Goal: Task Accomplishment & Management: Use online tool/utility

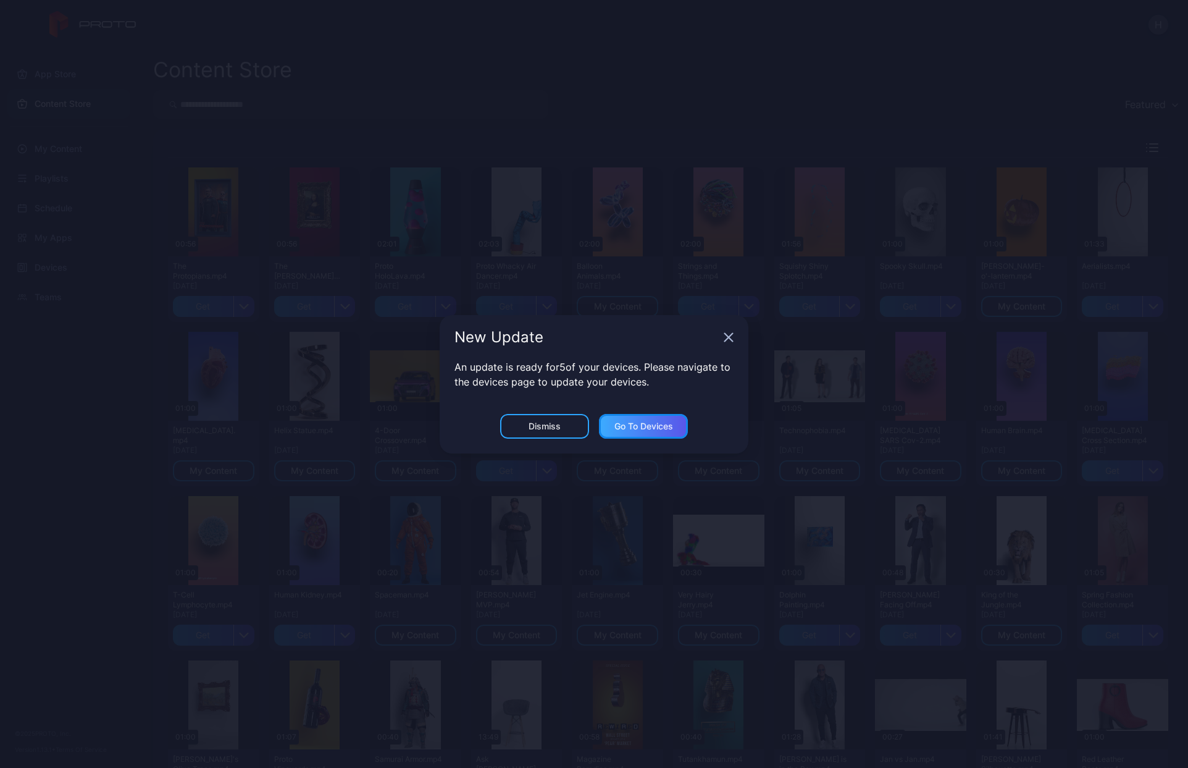
click at [624, 425] on div "Go to devices" at bounding box center [643, 426] width 59 height 10
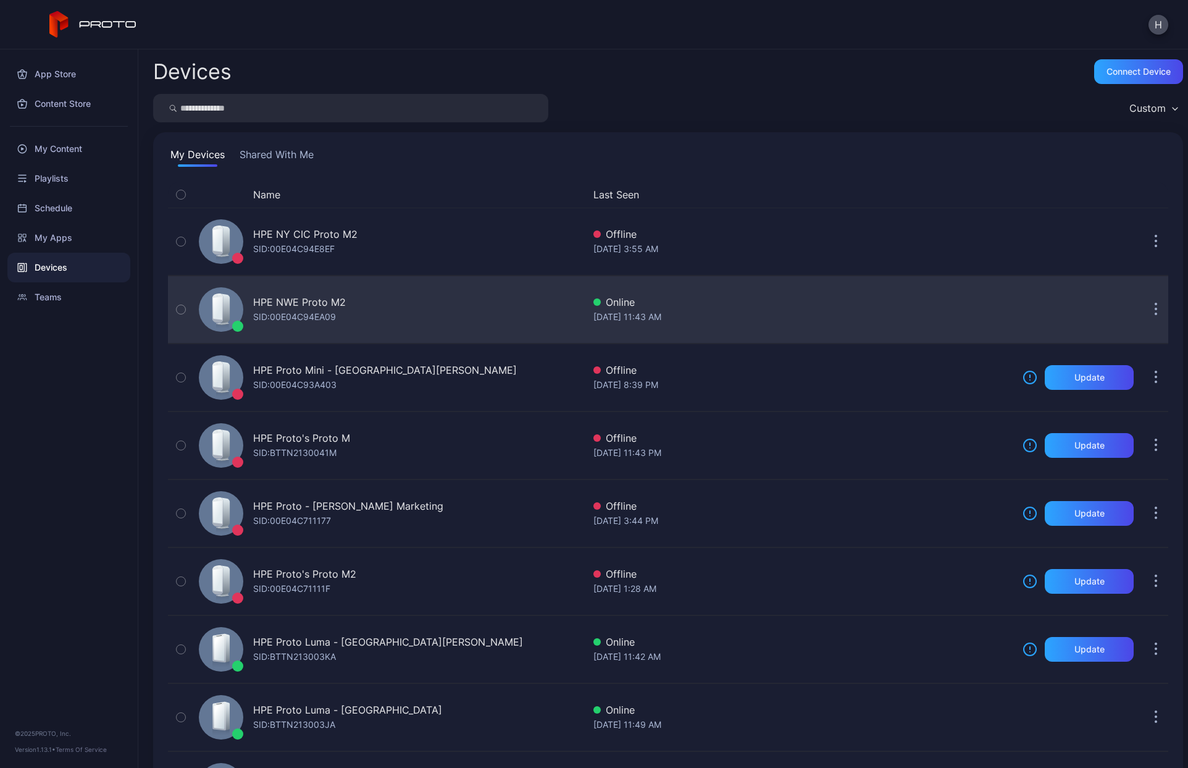
click at [184, 313] on icon "button" at bounding box center [181, 310] width 9 height 14
drag, startPoint x: 711, startPoint y: 300, endPoint x: 637, endPoint y: 305, distance: 74.3
click at [637, 305] on div "Online" at bounding box center [802, 302] width 419 height 15
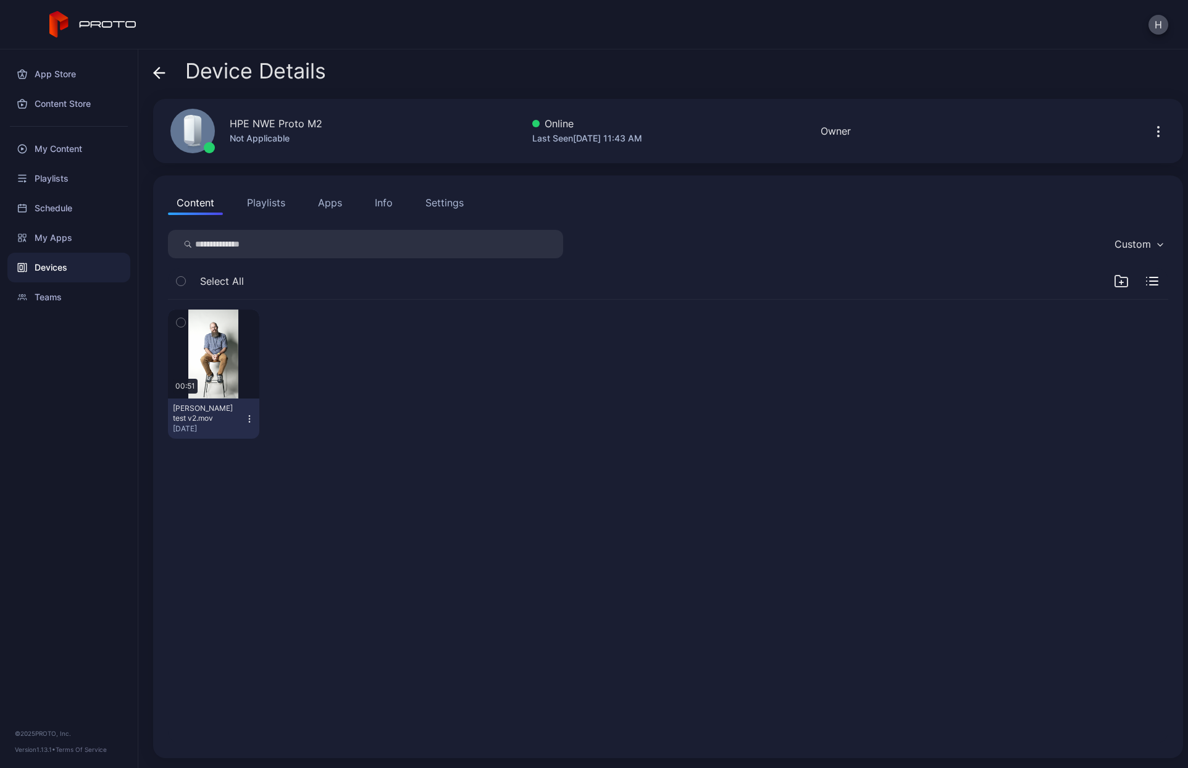
click at [331, 206] on button "Apps" at bounding box center [329, 202] width 41 height 25
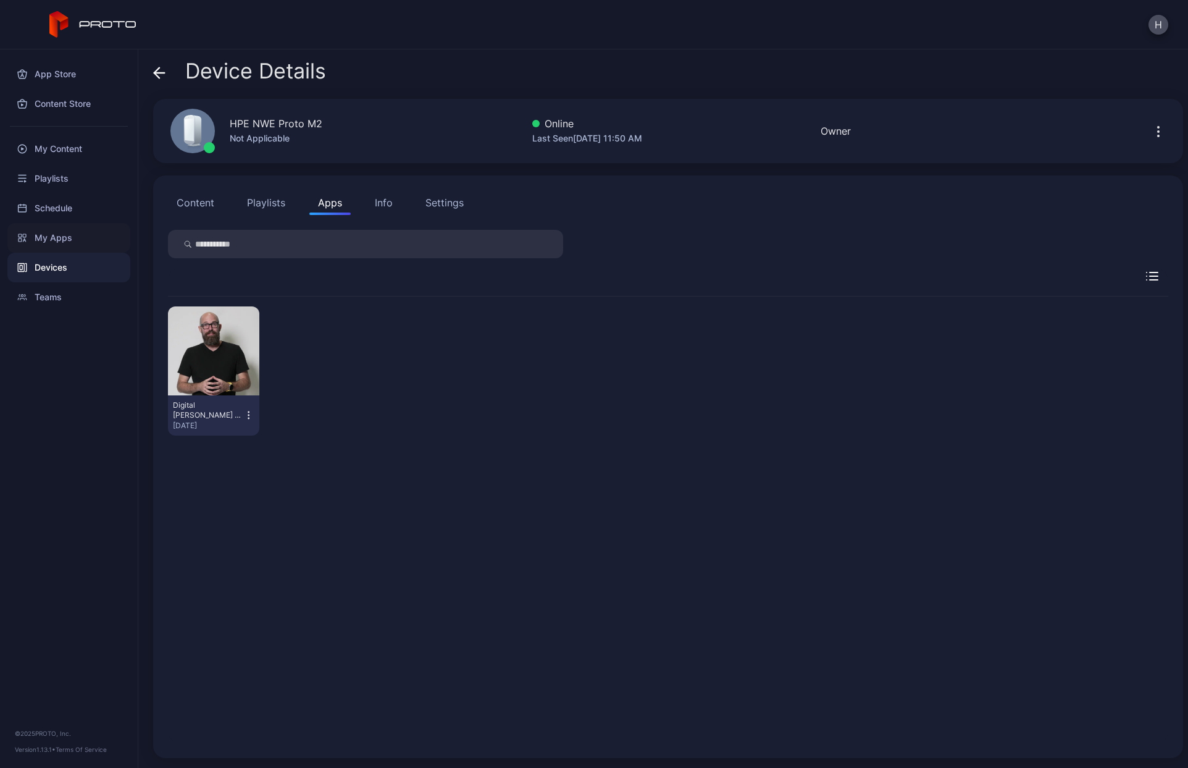
click at [75, 236] on div "My Apps" at bounding box center [68, 238] width 123 height 30
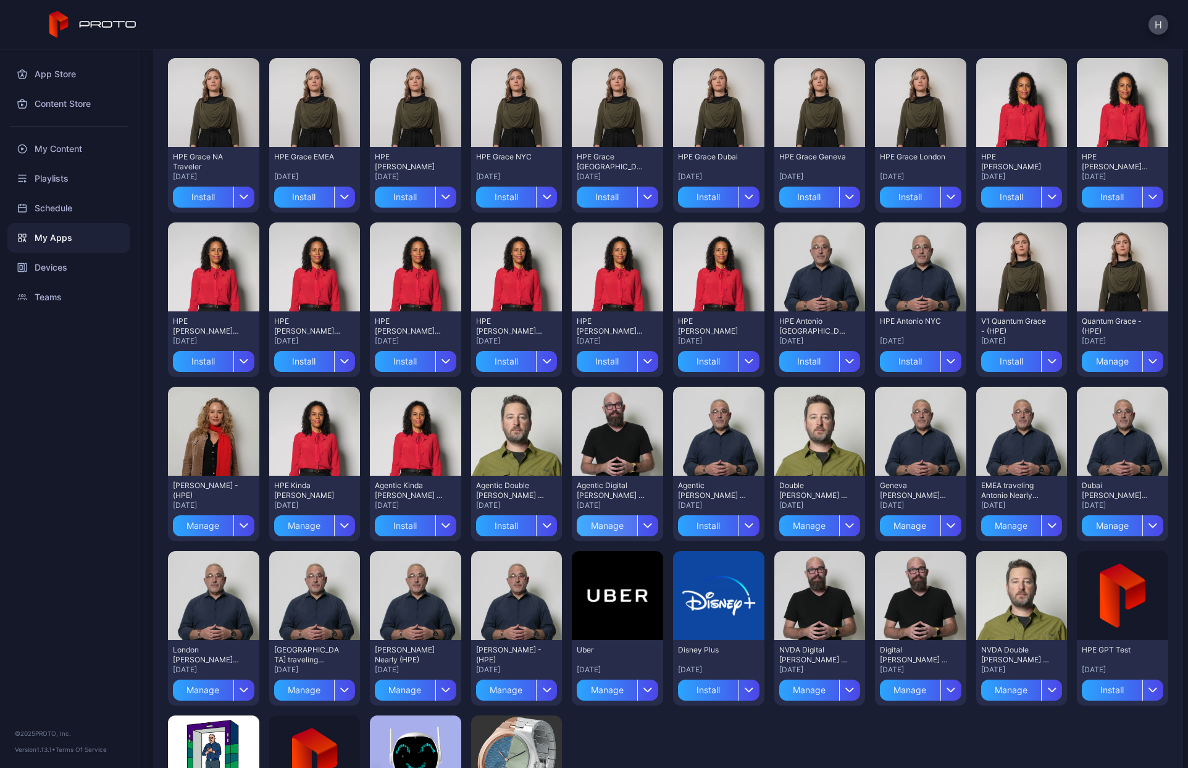
scroll to position [185, 0]
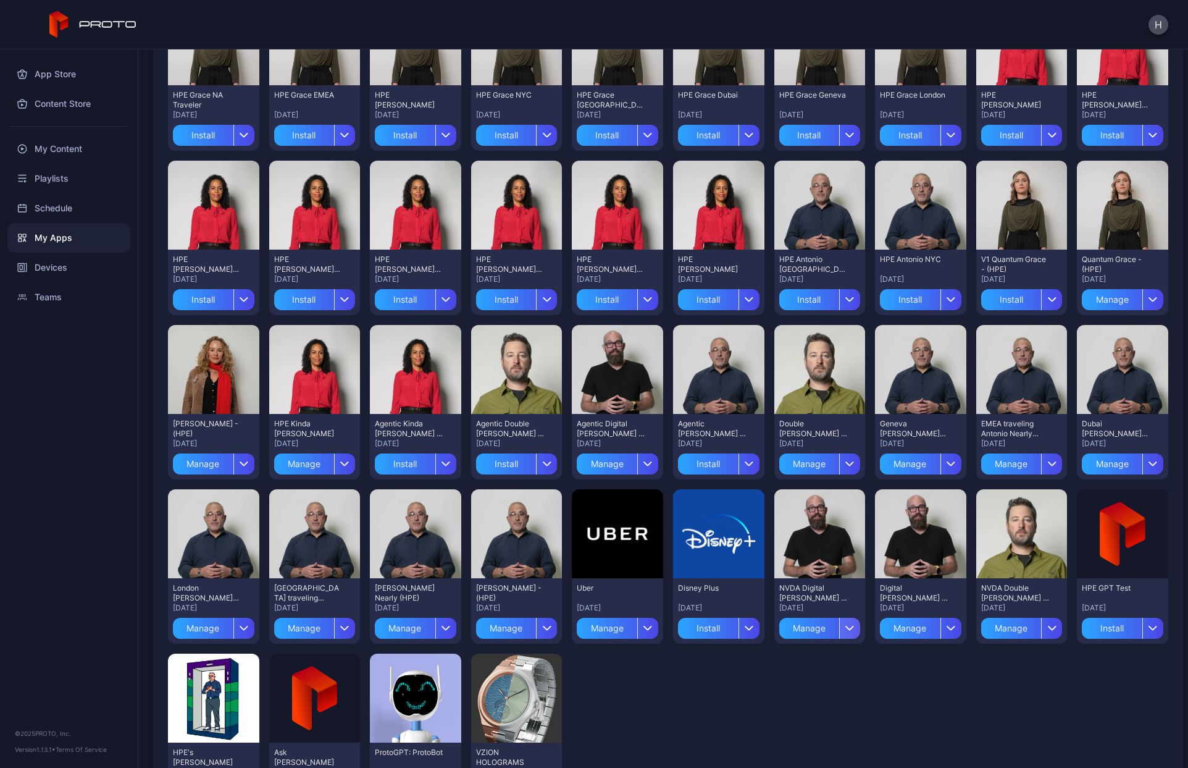
click at [841, 624] on div "button" at bounding box center [849, 627] width 21 height 21
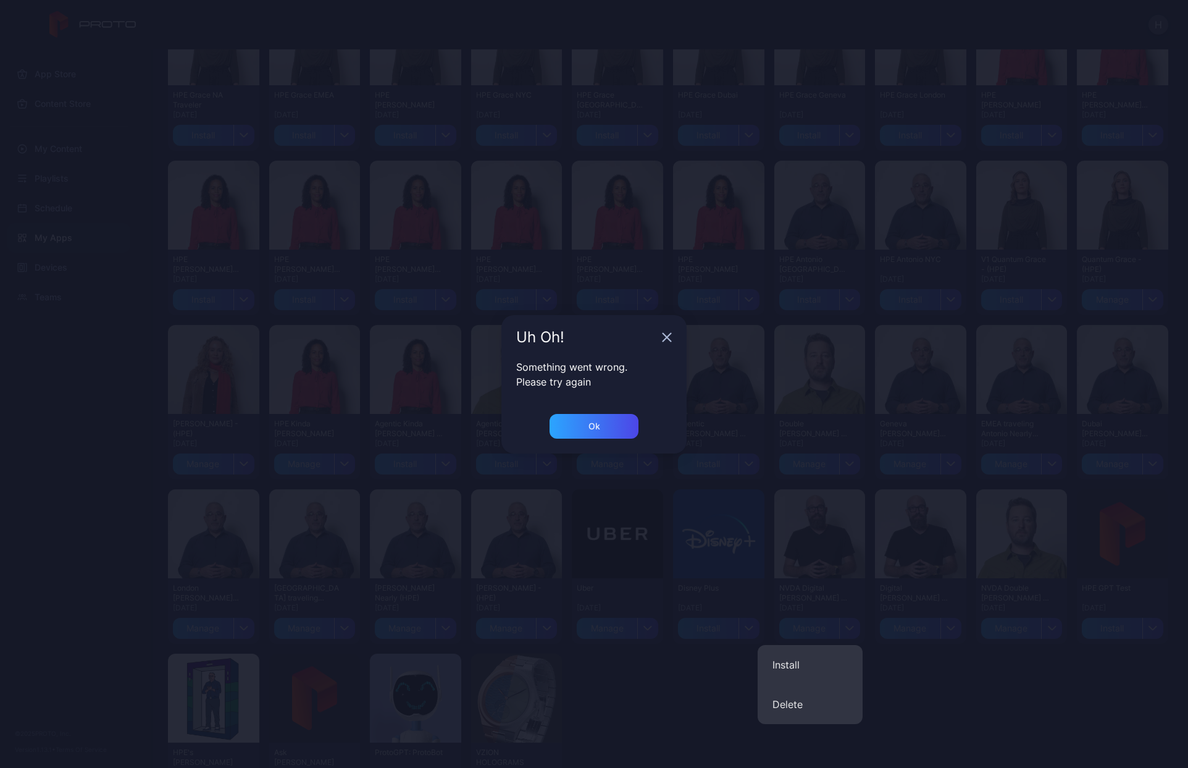
drag, startPoint x: 841, startPoint y: 624, endPoint x: 819, endPoint y: 628, distance: 22.6
click at [821, 634] on body "H App Store Content Store My Content Playlists Schedule My Apps Devices Teams ©…" at bounding box center [594, 384] width 1188 height 768
click at [569, 422] on div "Ok" at bounding box center [594, 426] width 89 height 25
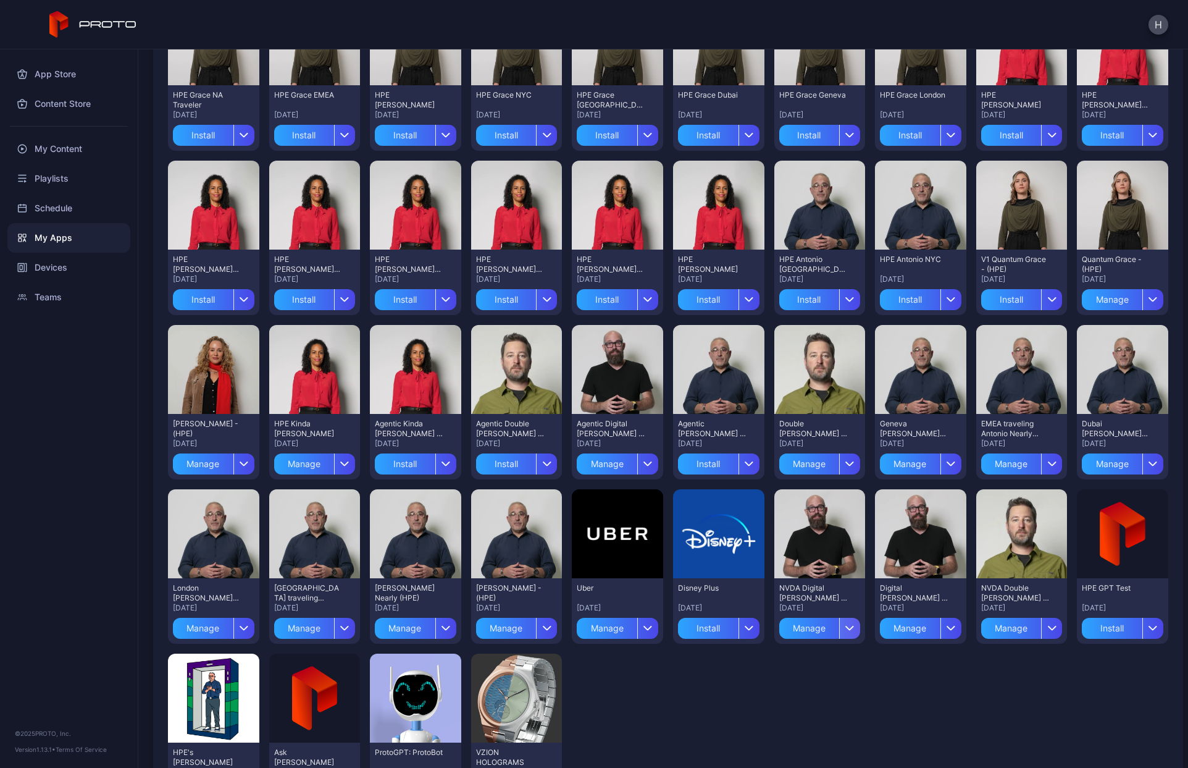
click at [847, 630] on div "button" at bounding box center [849, 627] width 21 height 21
drag, startPoint x: 793, startPoint y: 661, endPoint x: 719, endPoint y: 660, distance: 74.1
click at [719, 660] on div "My Apps Preview HPE Grace NA Traveler [DATE] Install Preview HPE Grace EMEA [DA…" at bounding box center [663, 408] width 1050 height 718
click at [719, 660] on div "Preview HPE Grace NA Traveler [DATE] Install Preview HPE Grace EMEA [DATE] Inst…" at bounding box center [668, 401] width 1000 height 831
click at [76, 270] on div "Devices" at bounding box center [68, 268] width 123 height 30
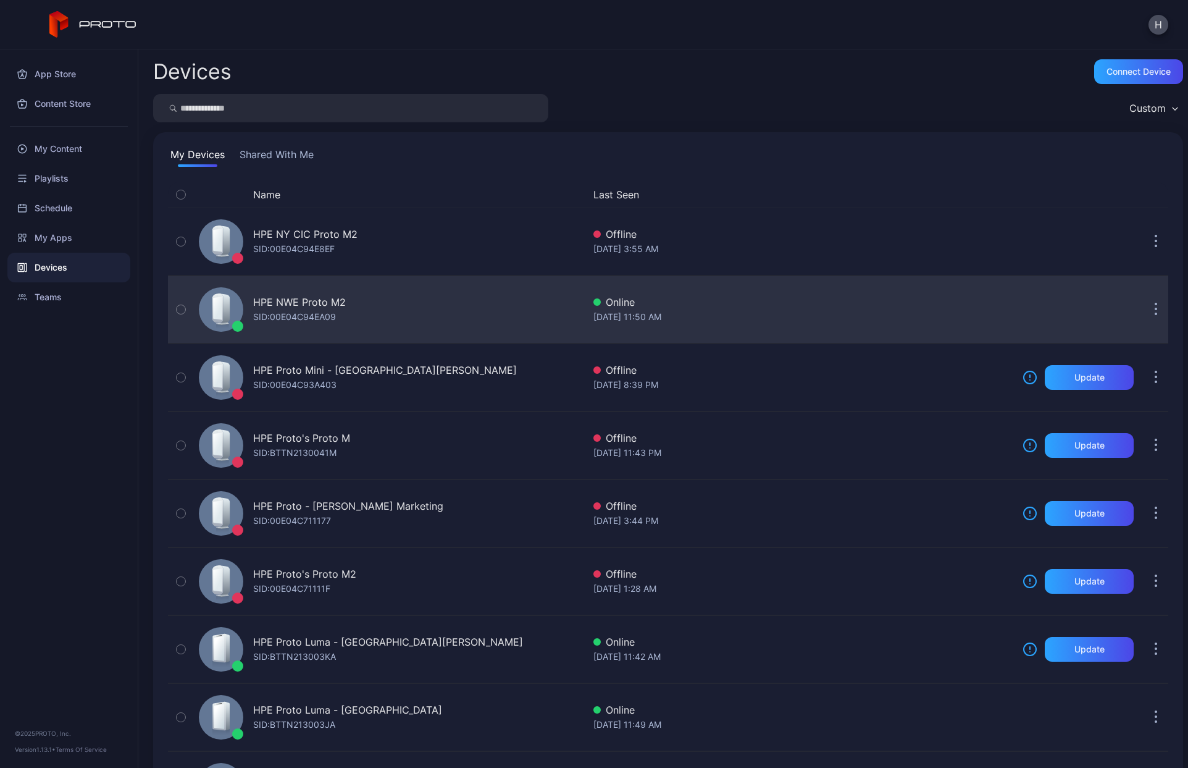
click at [178, 311] on icon "button" at bounding box center [181, 310] width 9 height 14
click at [178, 311] on icon "button" at bounding box center [181, 310] width 10 height 14
click at [180, 311] on icon "button" at bounding box center [181, 310] width 9 height 14
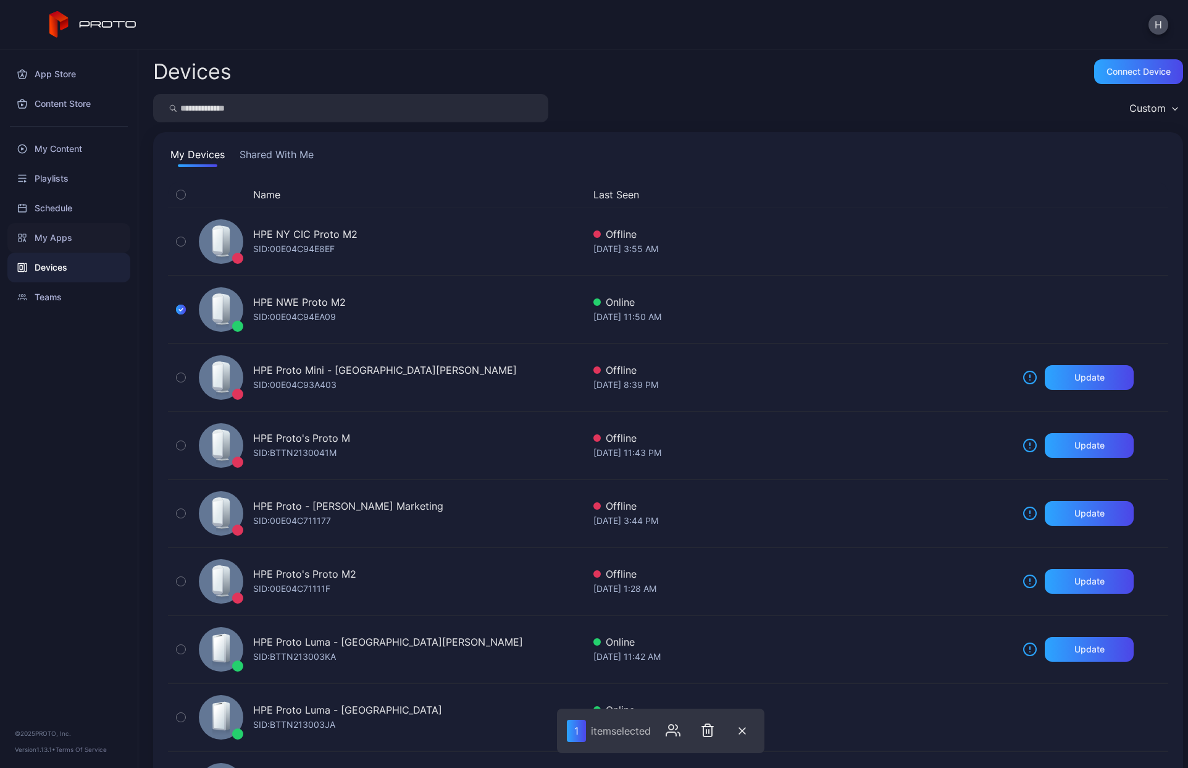
click at [57, 240] on div "My Apps" at bounding box center [68, 238] width 123 height 30
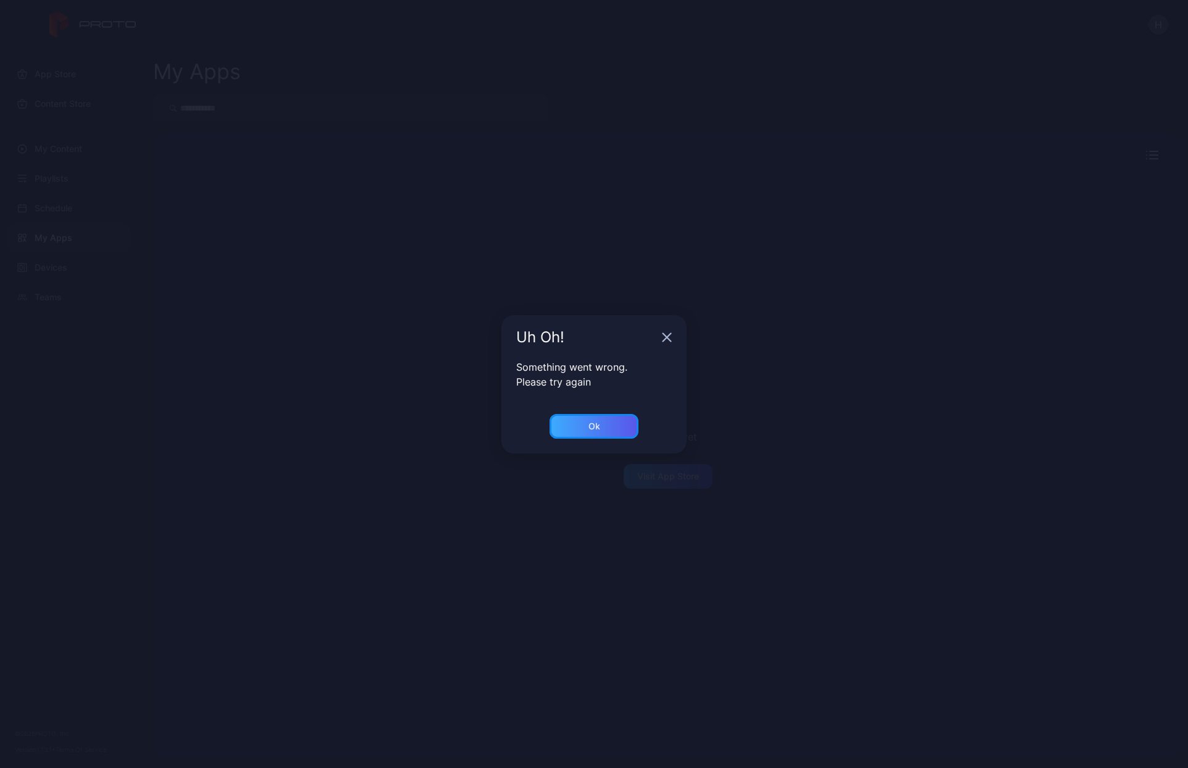
click at [595, 429] on div "Ok" at bounding box center [594, 426] width 12 height 10
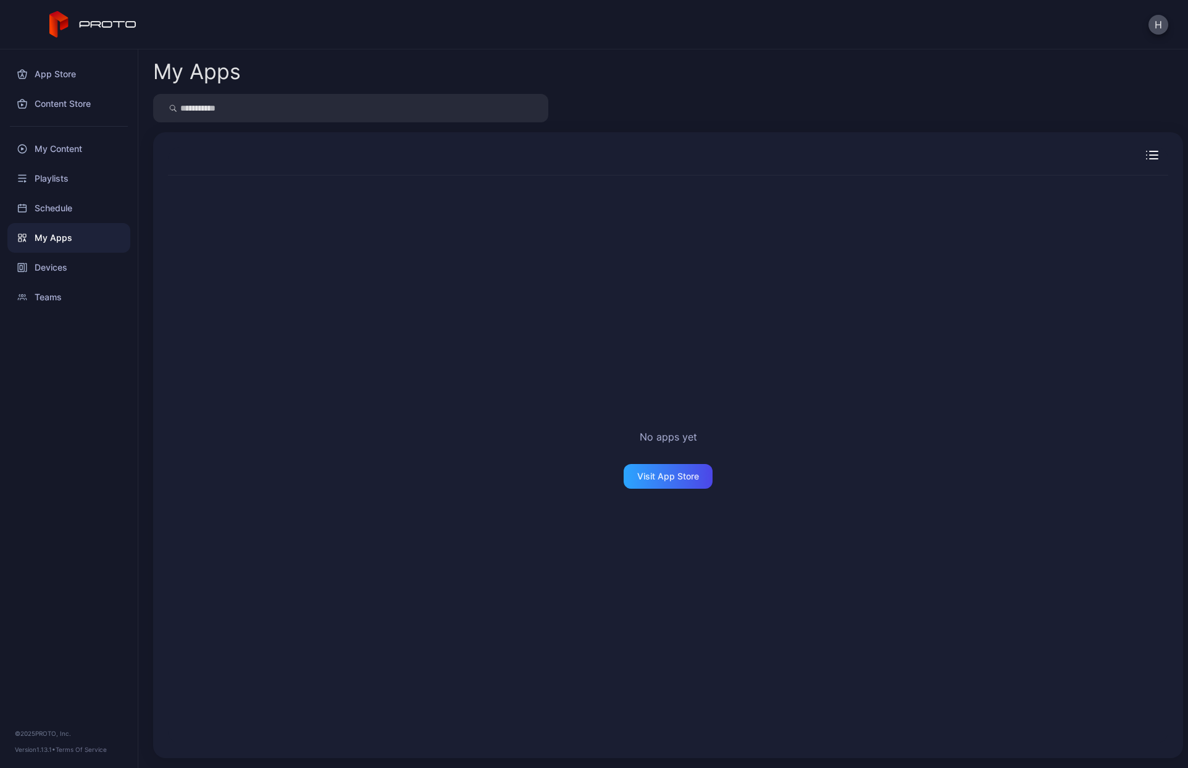
click at [49, 231] on div "My Apps" at bounding box center [68, 238] width 123 height 30
click at [48, 149] on div "My Content" at bounding box center [68, 149] width 123 height 30
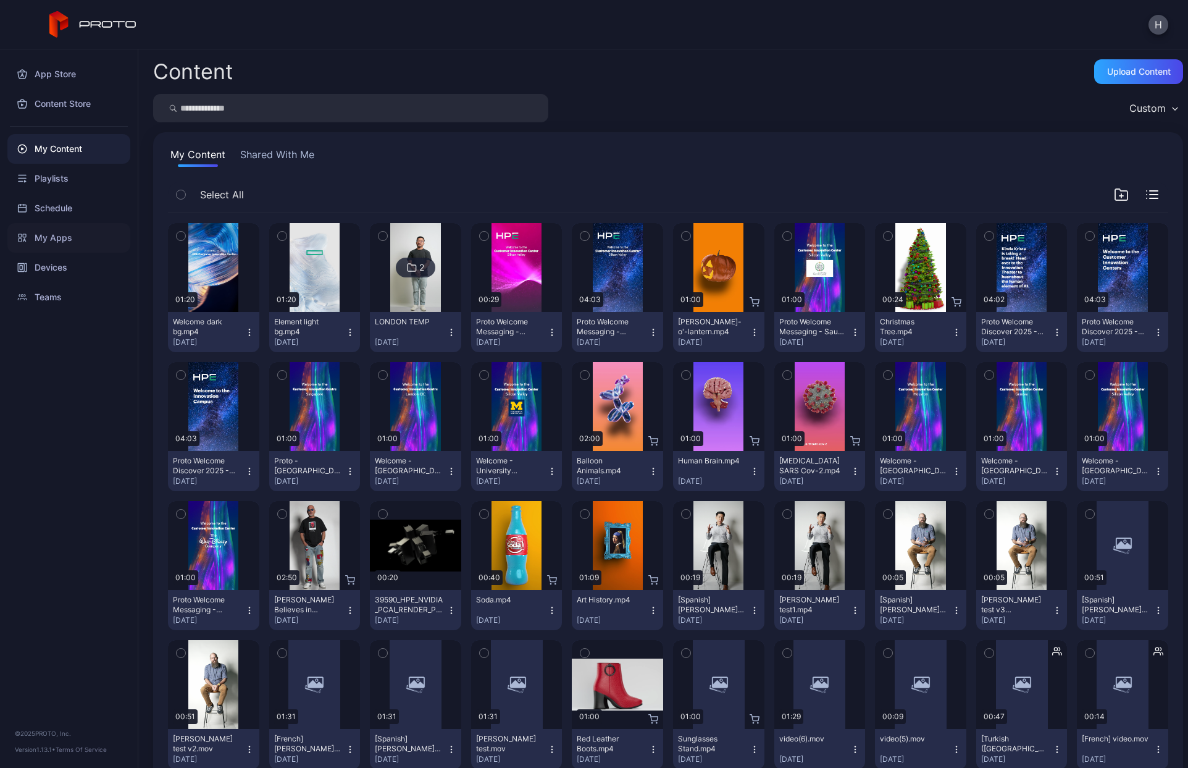
click at [62, 243] on div "My Apps" at bounding box center [68, 238] width 123 height 30
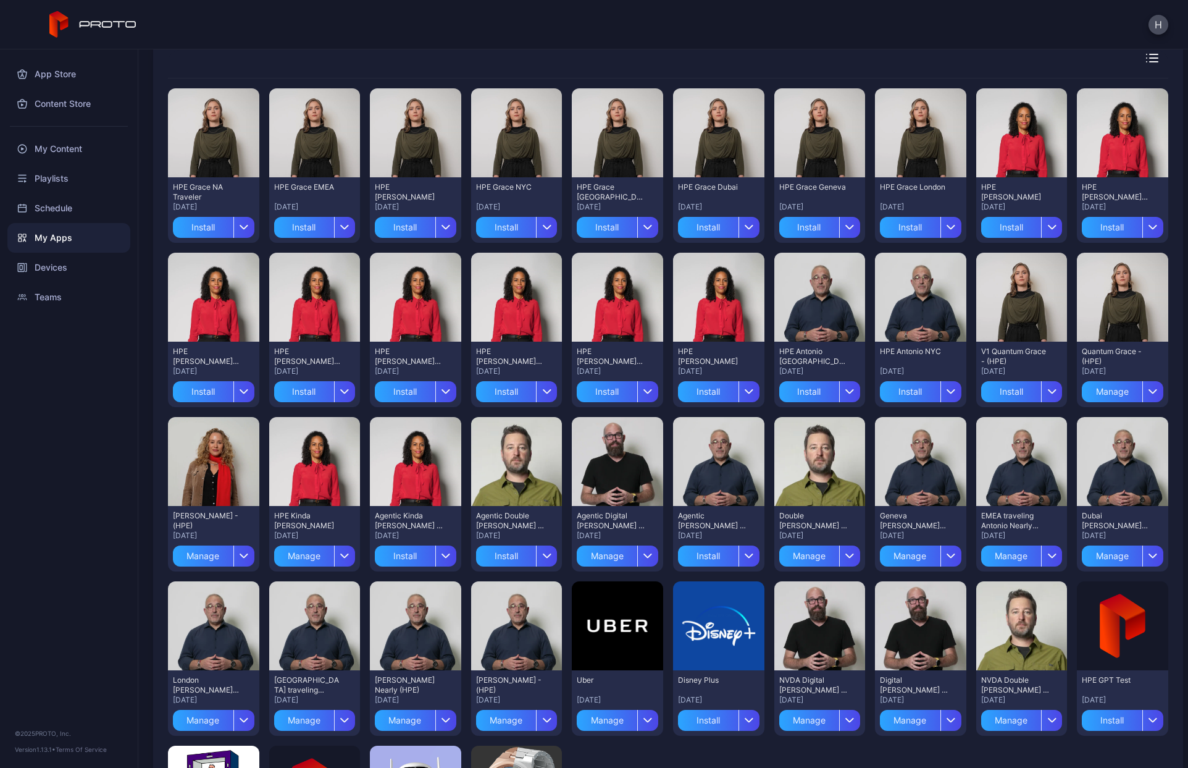
scroll to position [123, 0]
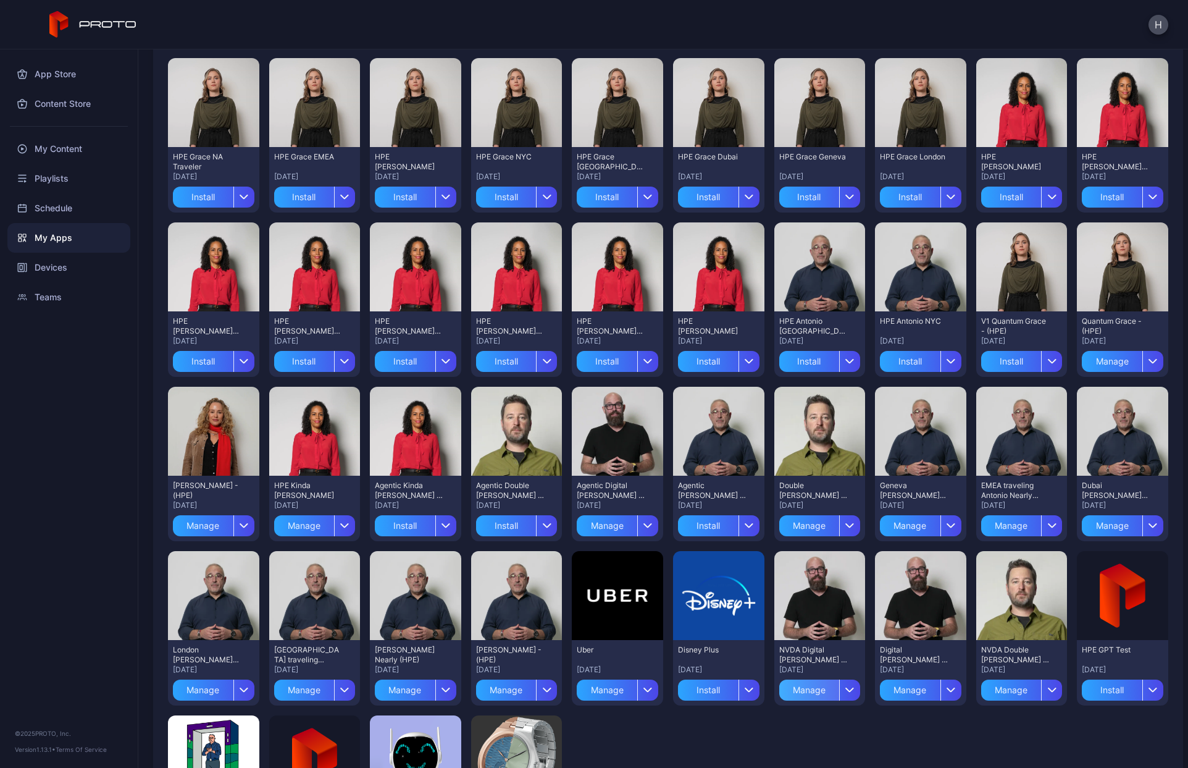
drag, startPoint x: 841, startPoint y: 688, endPoint x: 813, endPoint y: 692, distance: 28.6
click at [820, 691] on div "Manage" at bounding box center [820, 689] width 82 height 21
click at [799, 688] on div "Manage" at bounding box center [809, 689] width 61 height 21
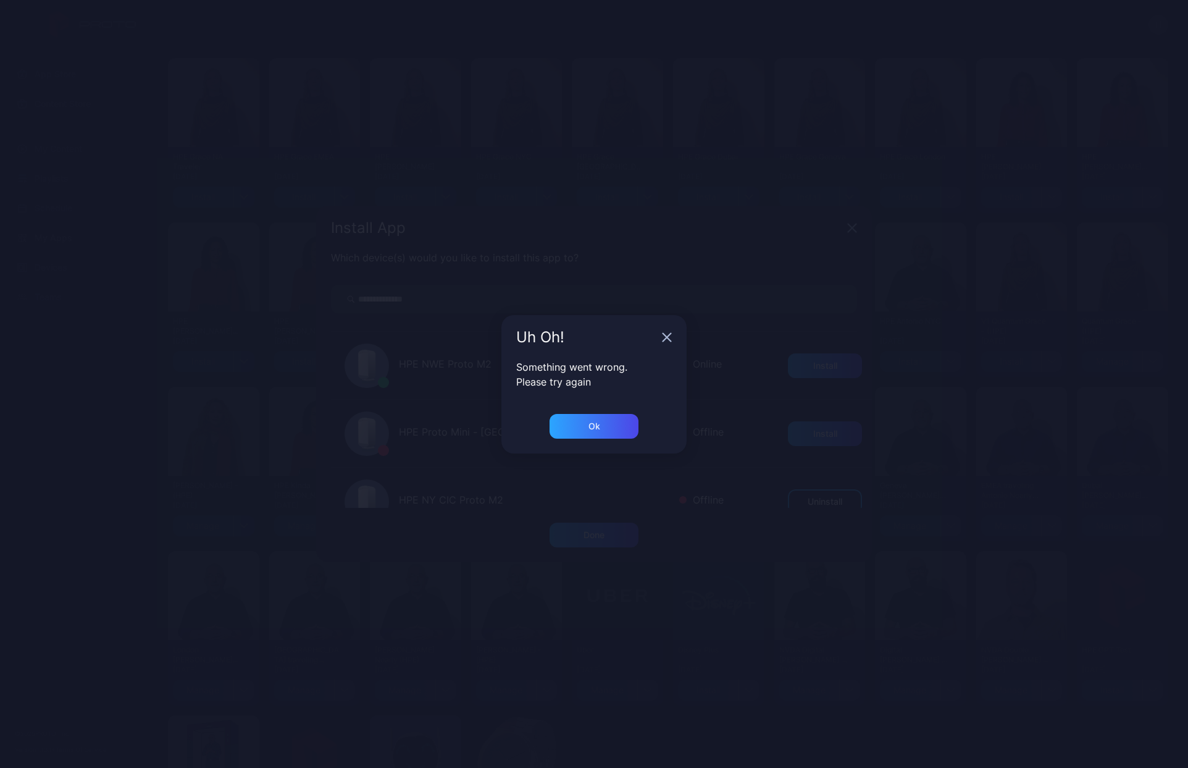
click at [666, 337] on icon "button" at bounding box center [667, 337] width 10 height 10
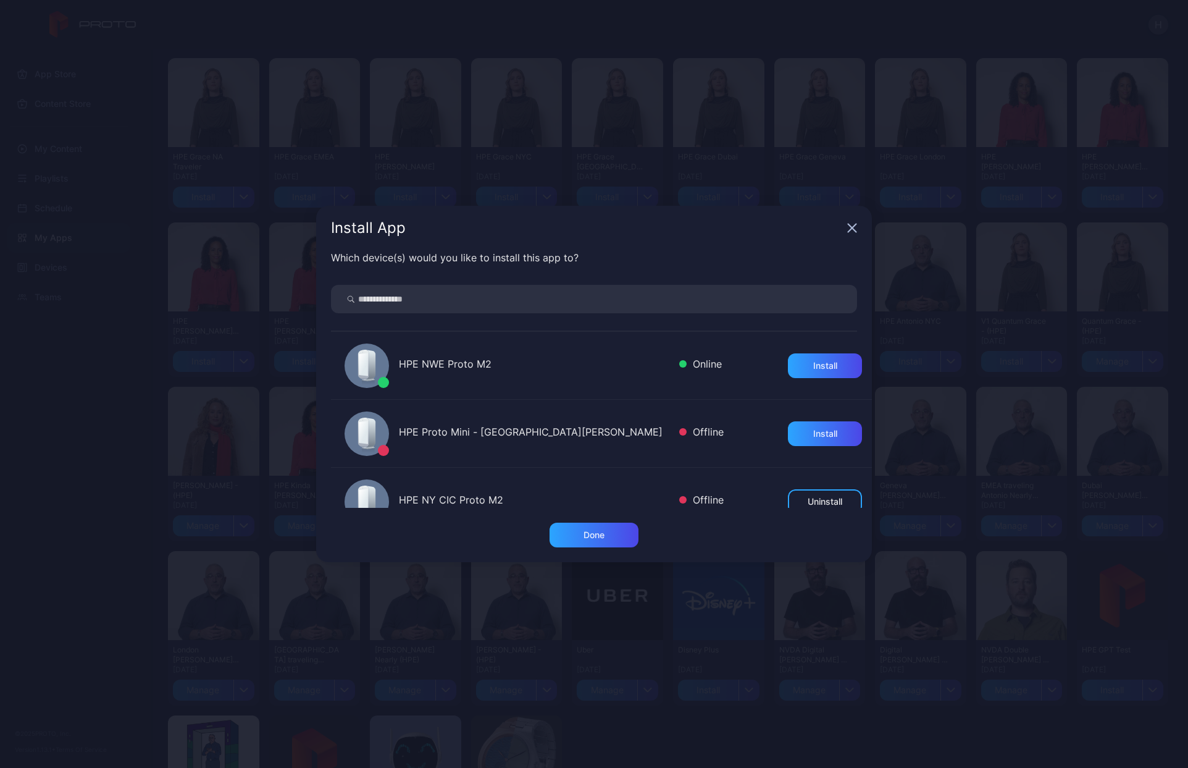
click at [615, 375] on div "HPE NWE Proto M2 Online Install" at bounding box center [601, 366] width 541 height 68
click at [854, 225] on icon "button" at bounding box center [852, 228] width 8 height 8
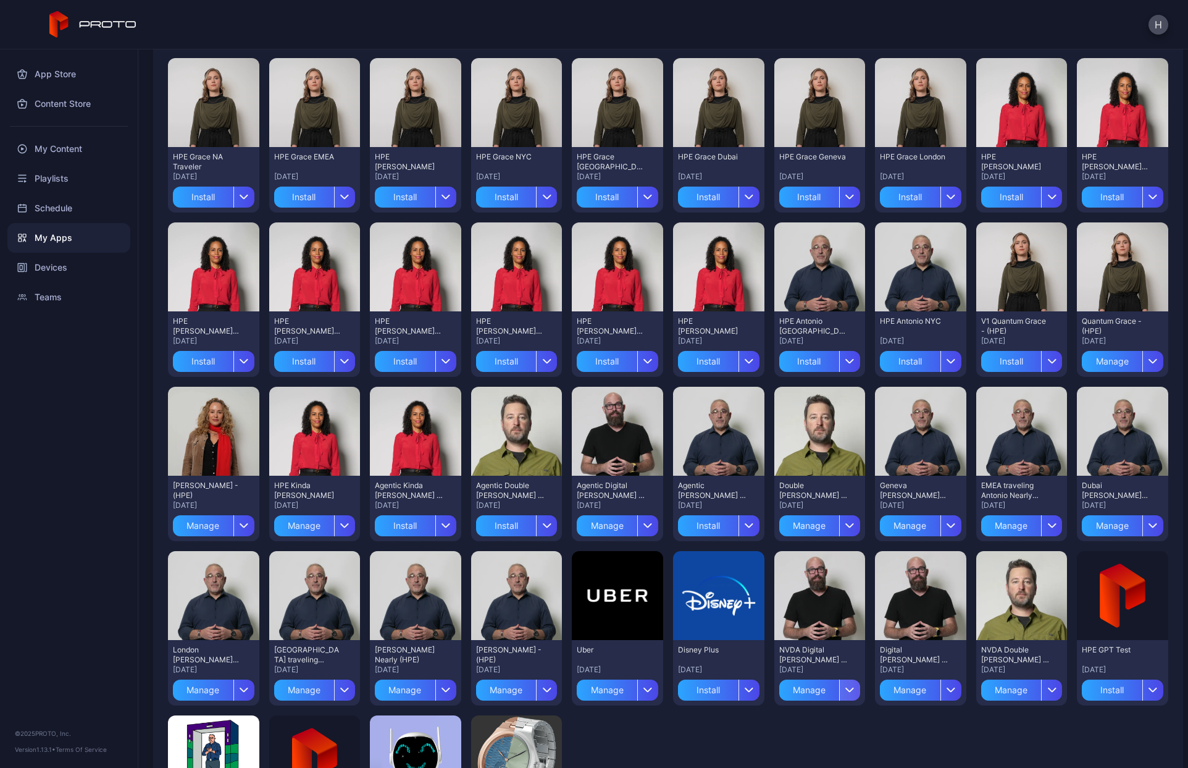
click at [839, 685] on div "button" at bounding box center [849, 689] width 21 height 21
click at [839, 681] on div "button" at bounding box center [849, 689] width 21 height 21
